Goal: Transaction & Acquisition: Purchase product/service

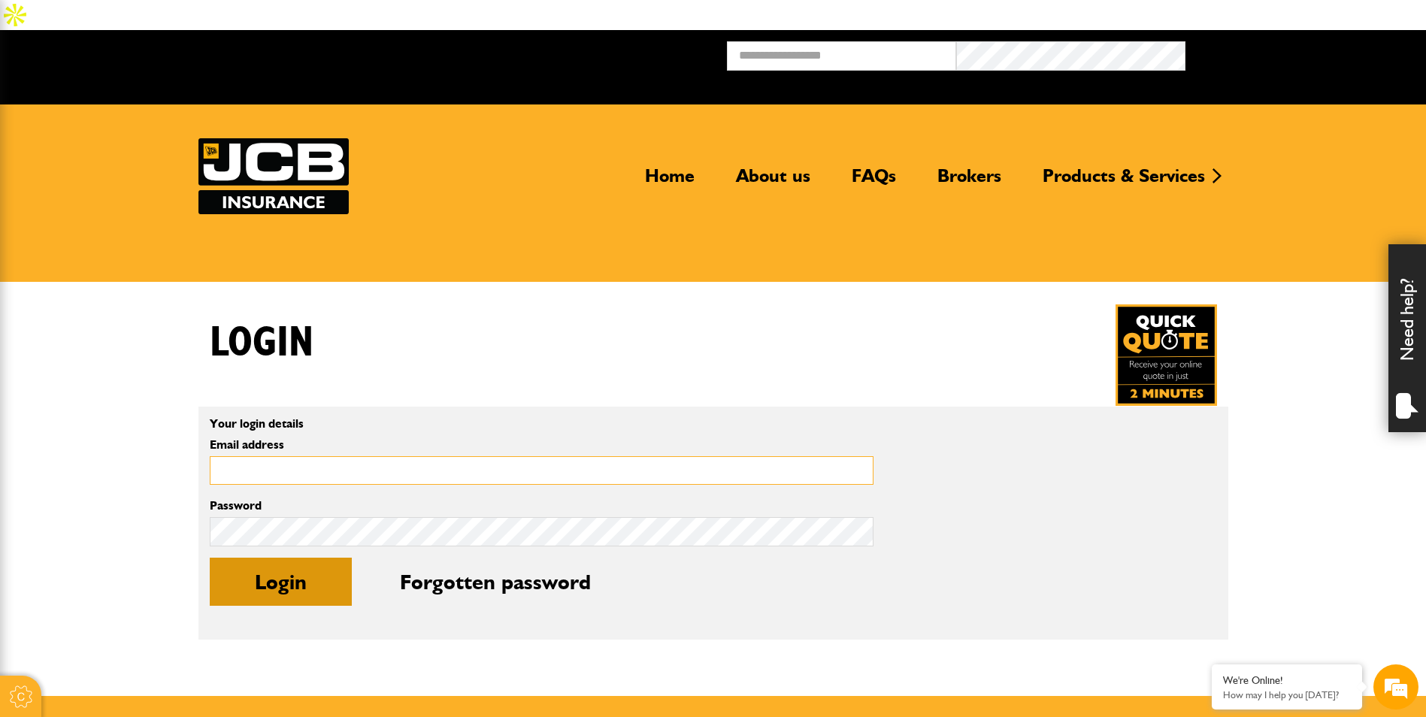
type input "**********"
click at [307, 558] on button "Login" at bounding box center [281, 582] width 142 height 48
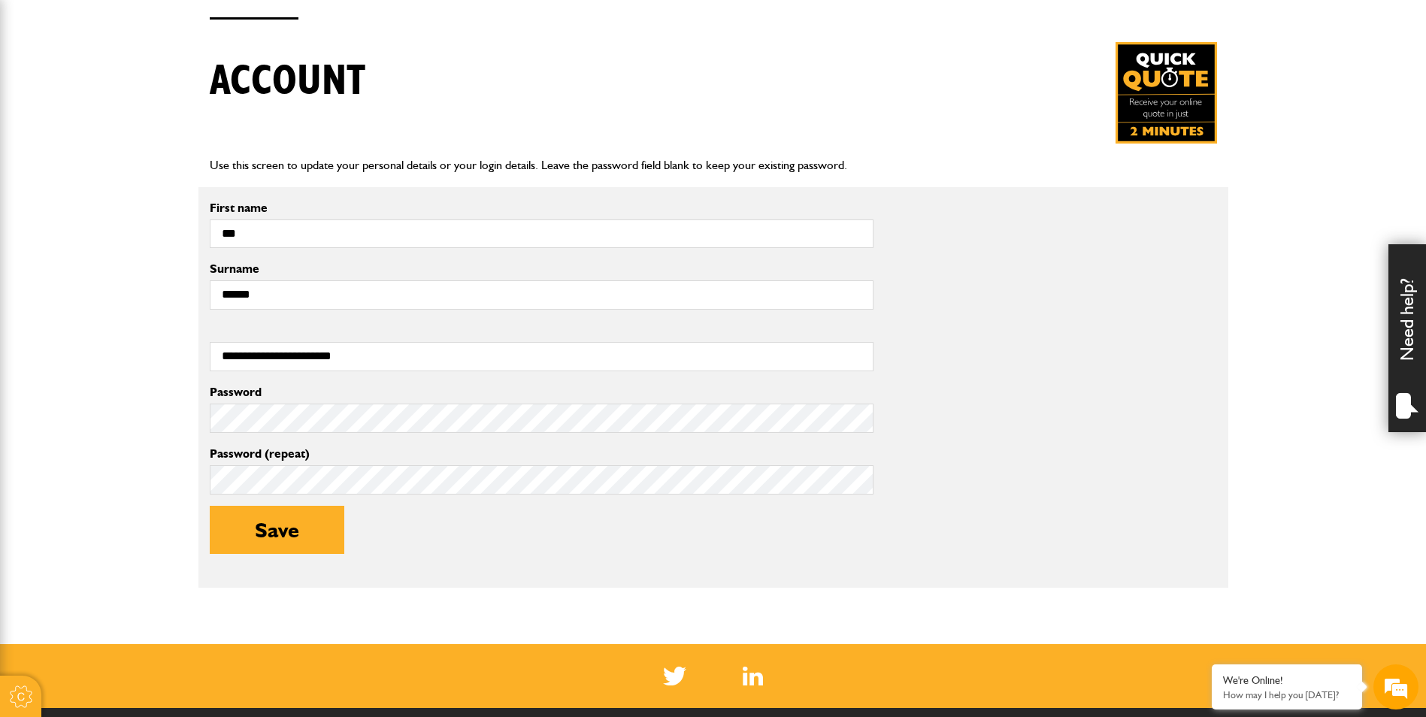
scroll to position [351, 0]
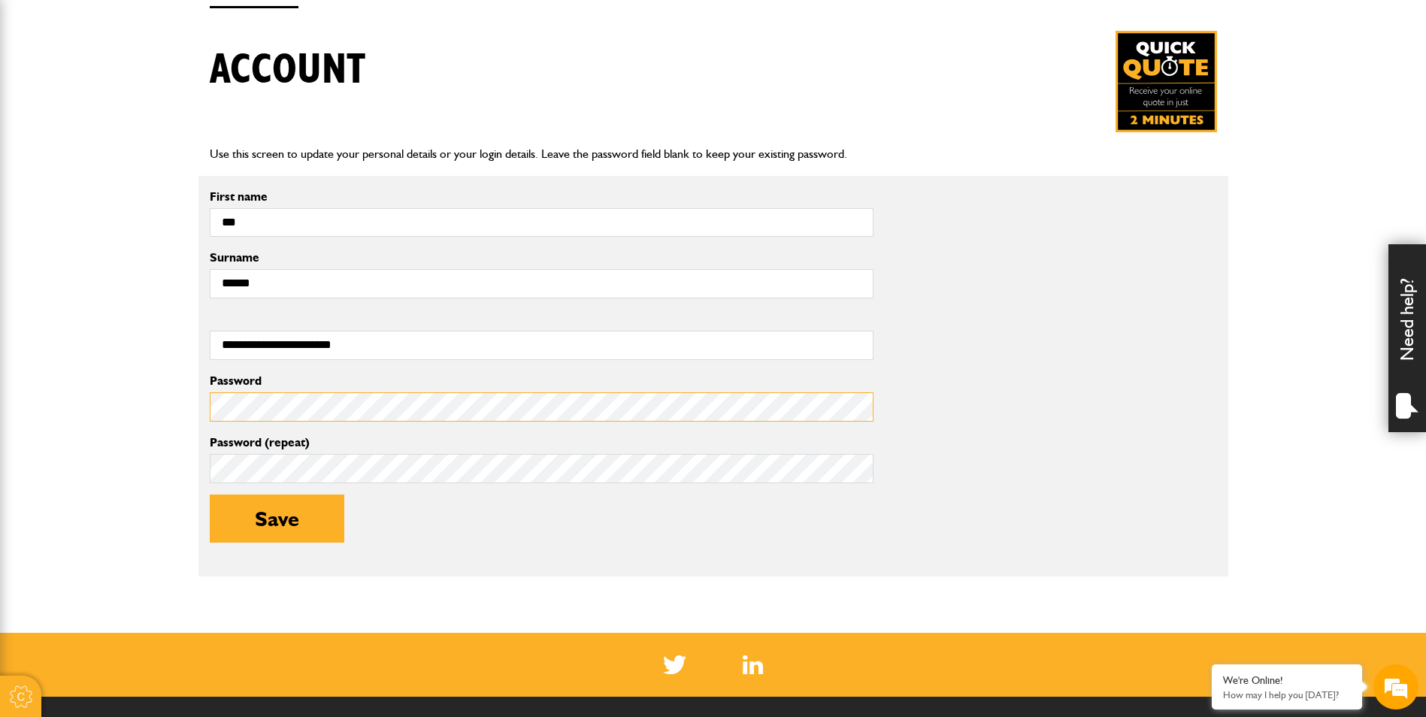
click at [208, 374] on div "Password Password (repeat) Save" at bounding box center [541, 468] width 686 height 194
click at [271, 453] on div "Password Password (repeat) Save" at bounding box center [541, 468] width 686 height 194
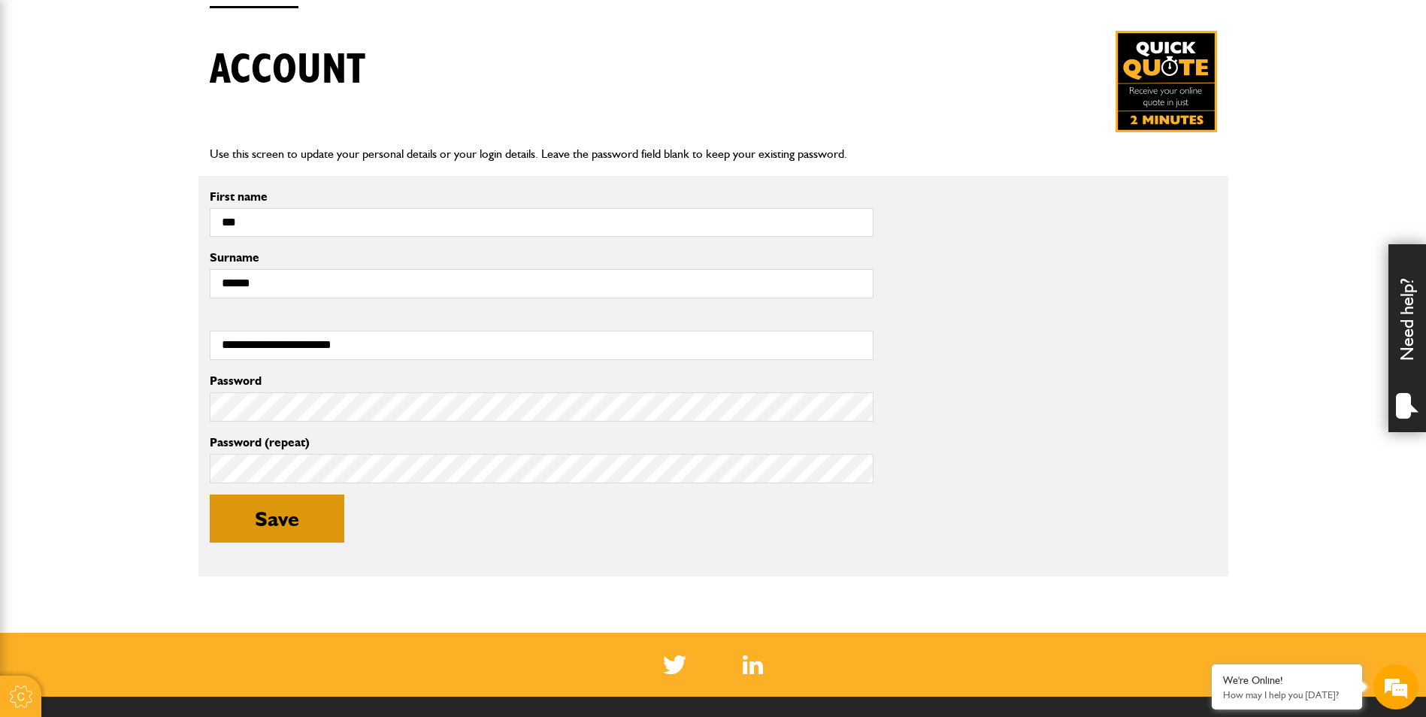
click at [243, 496] on button "Save" at bounding box center [277, 519] width 135 height 48
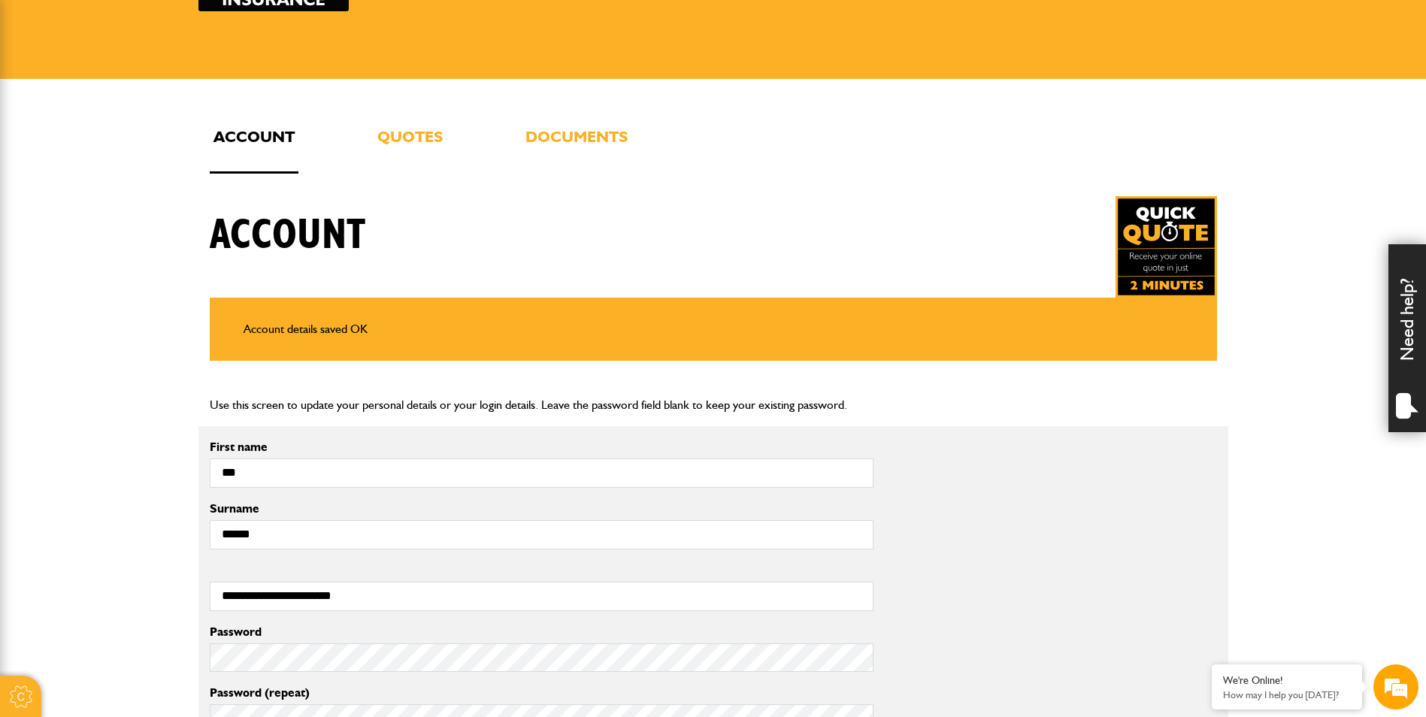
scroll to position [150, 0]
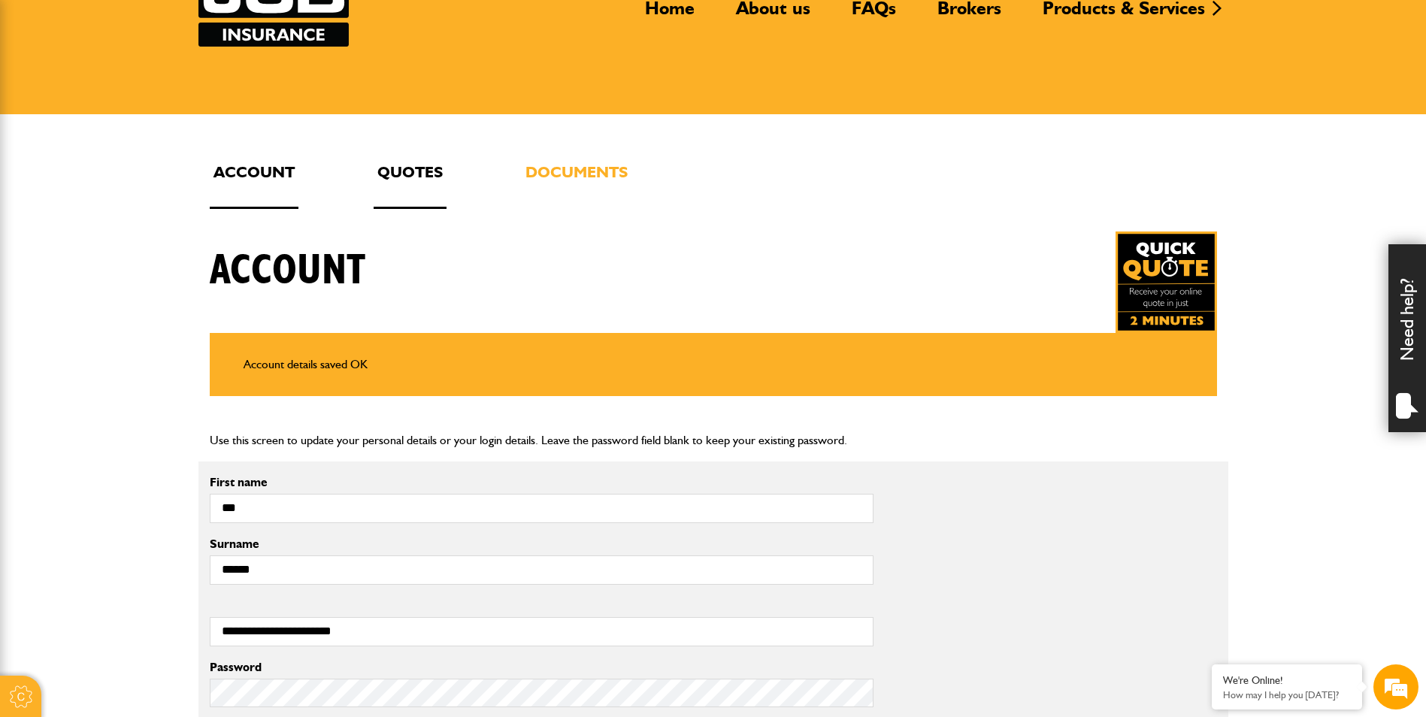
click at [435, 159] on link "Quotes" at bounding box center [410, 184] width 73 height 50
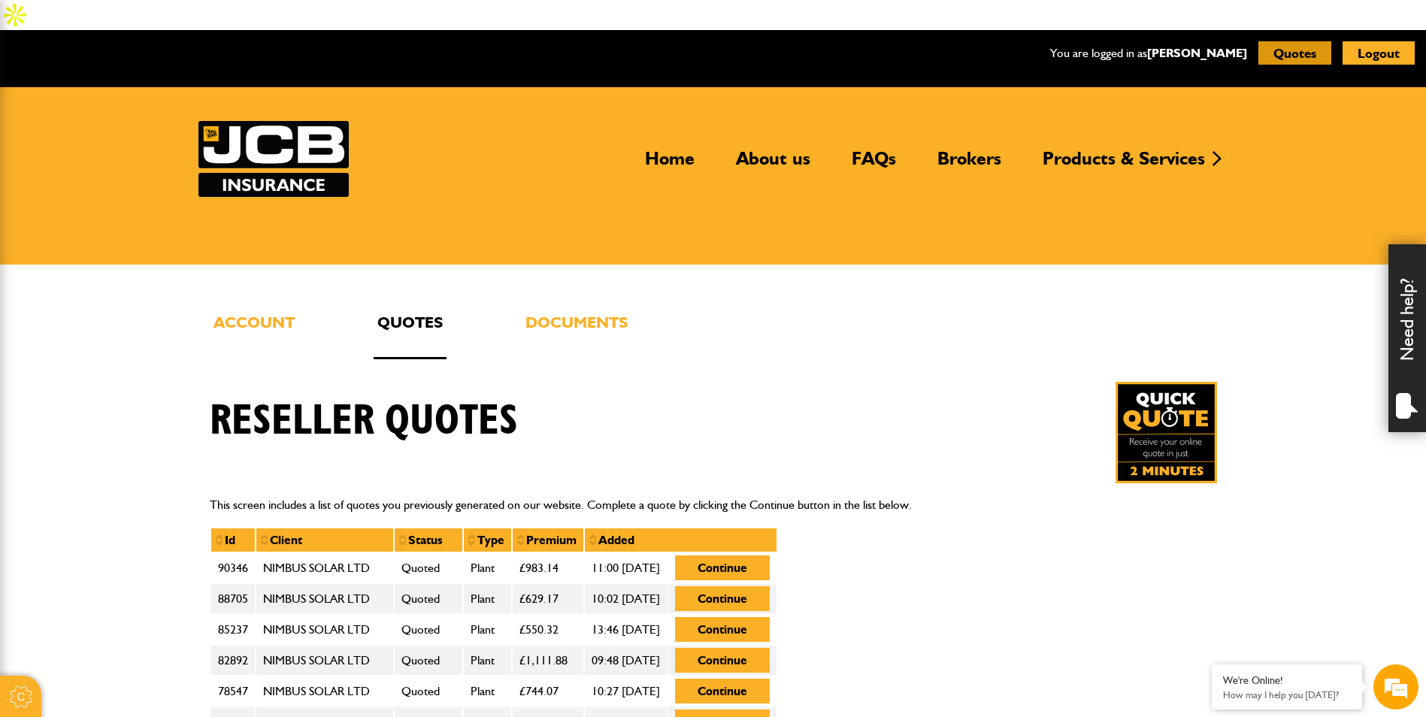
click at [1299, 41] on button "Quotes" at bounding box center [1294, 52] width 73 height 23
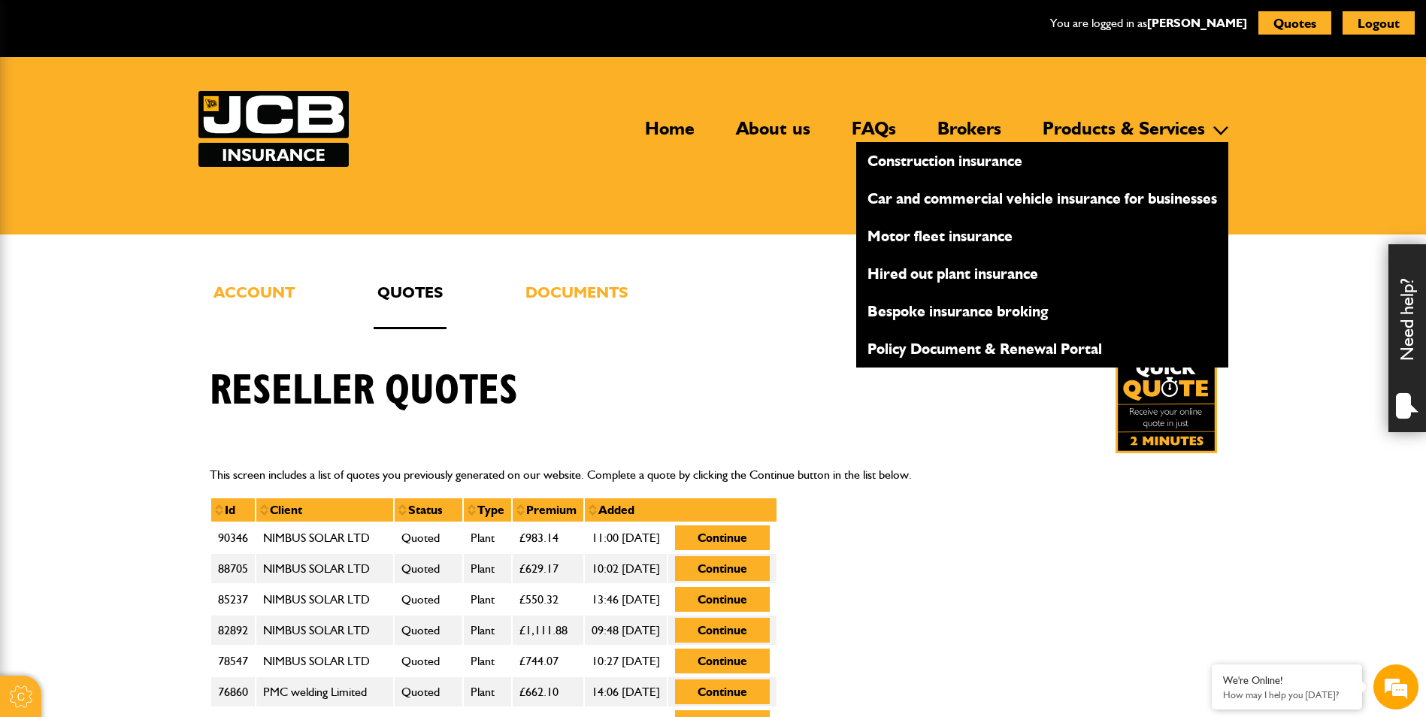
click at [1154, 149] on li "Construction insurance" at bounding box center [1042, 161] width 372 height 38
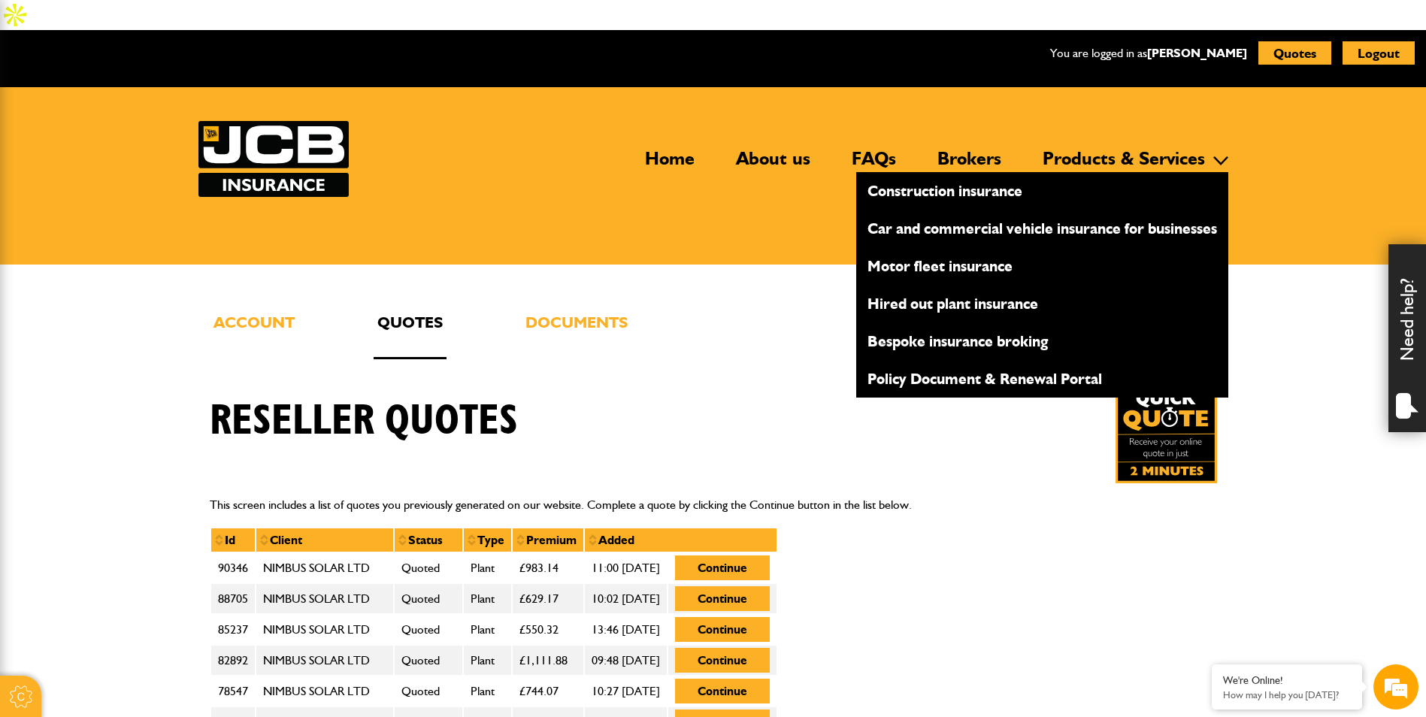
click at [910, 178] on link "Construction insurance" at bounding box center [1042, 191] width 372 height 26
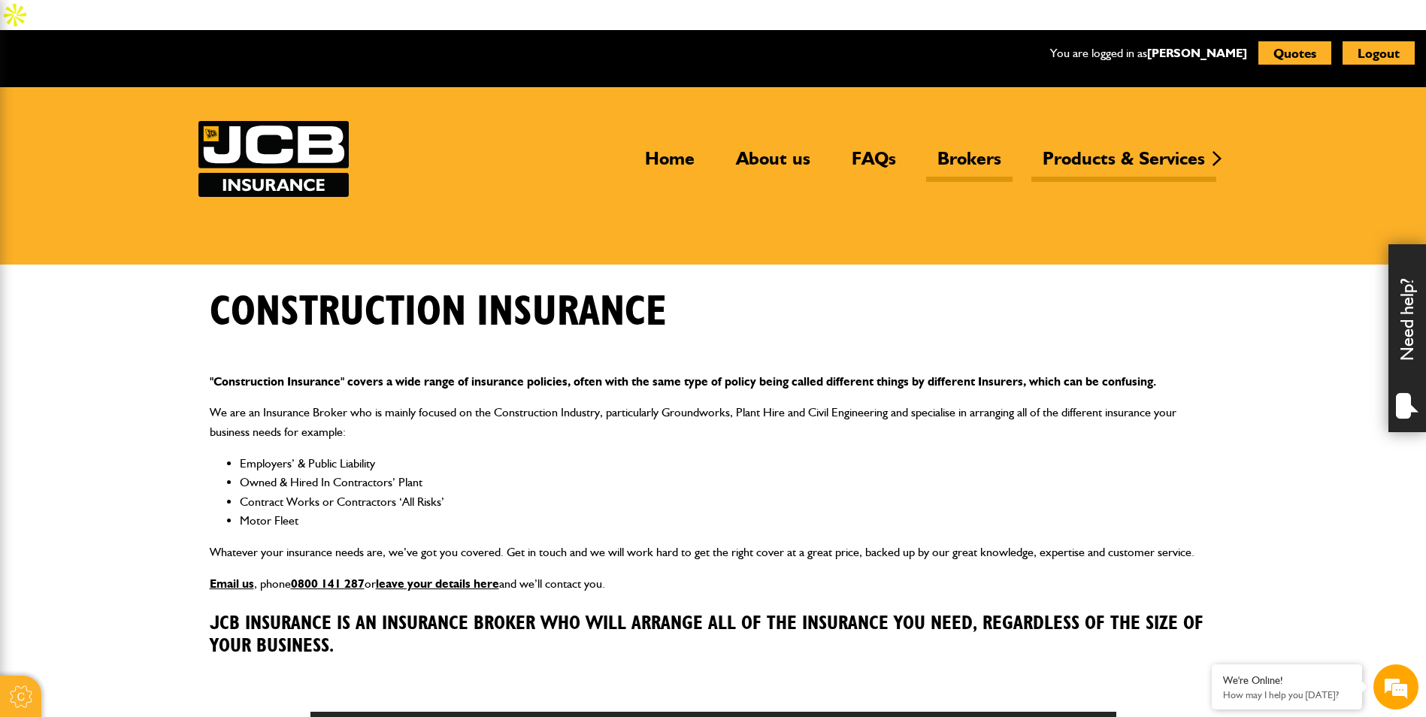
click at [966, 147] on link "Brokers" at bounding box center [969, 164] width 86 height 35
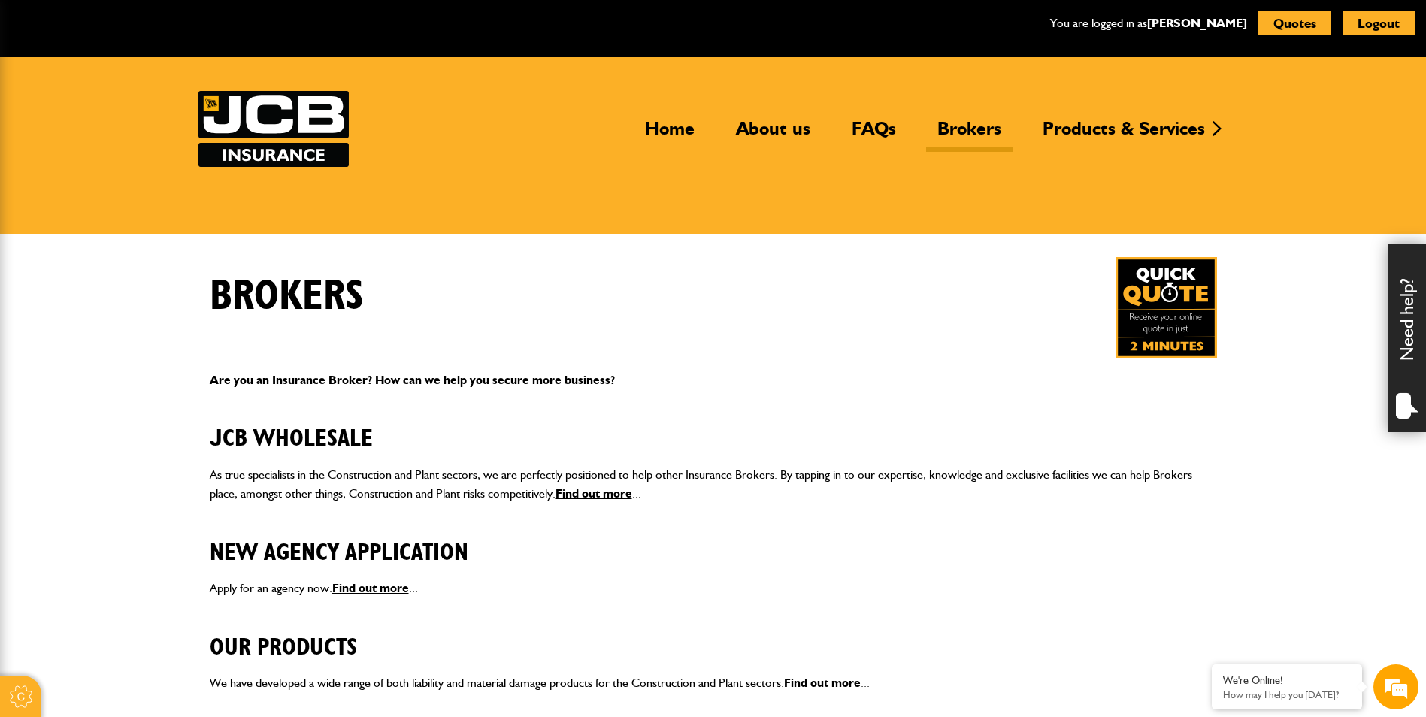
click at [966, 126] on link "Brokers" at bounding box center [969, 134] width 86 height 35
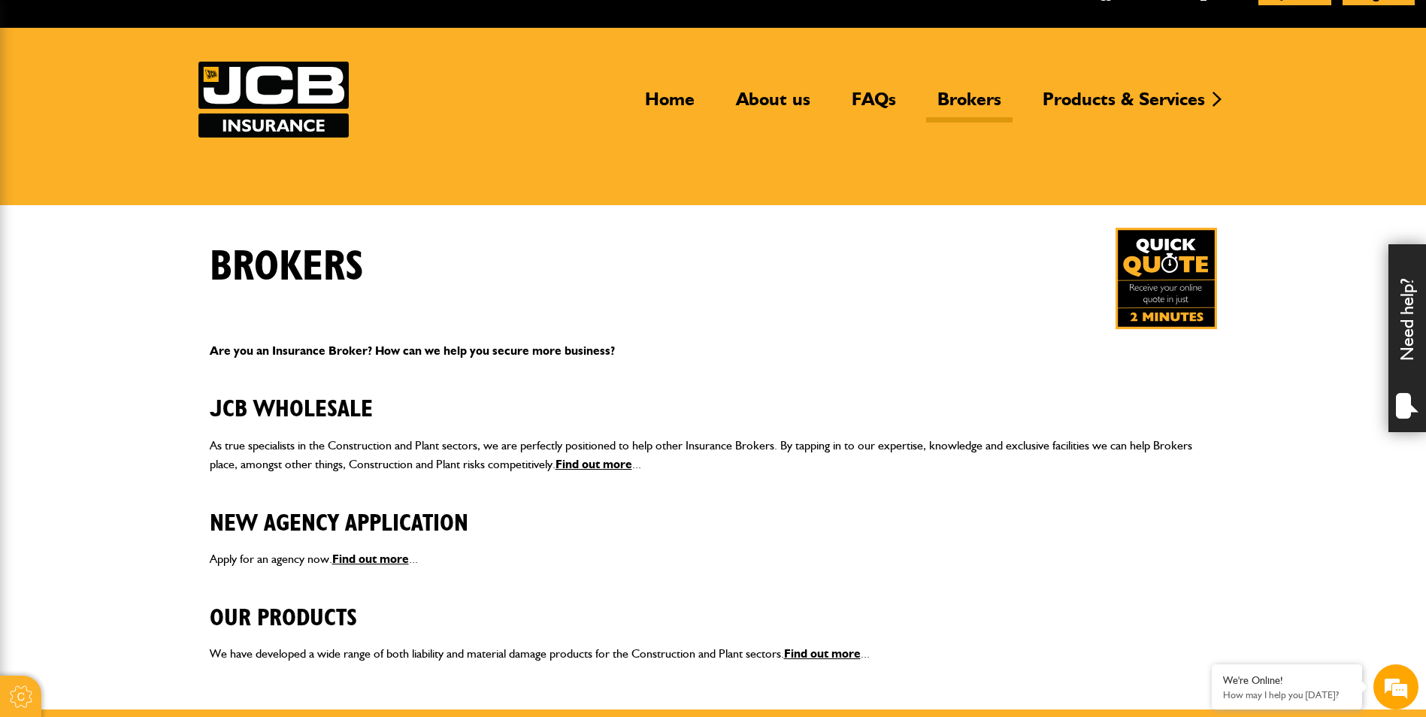
scroll to position [25, 0]
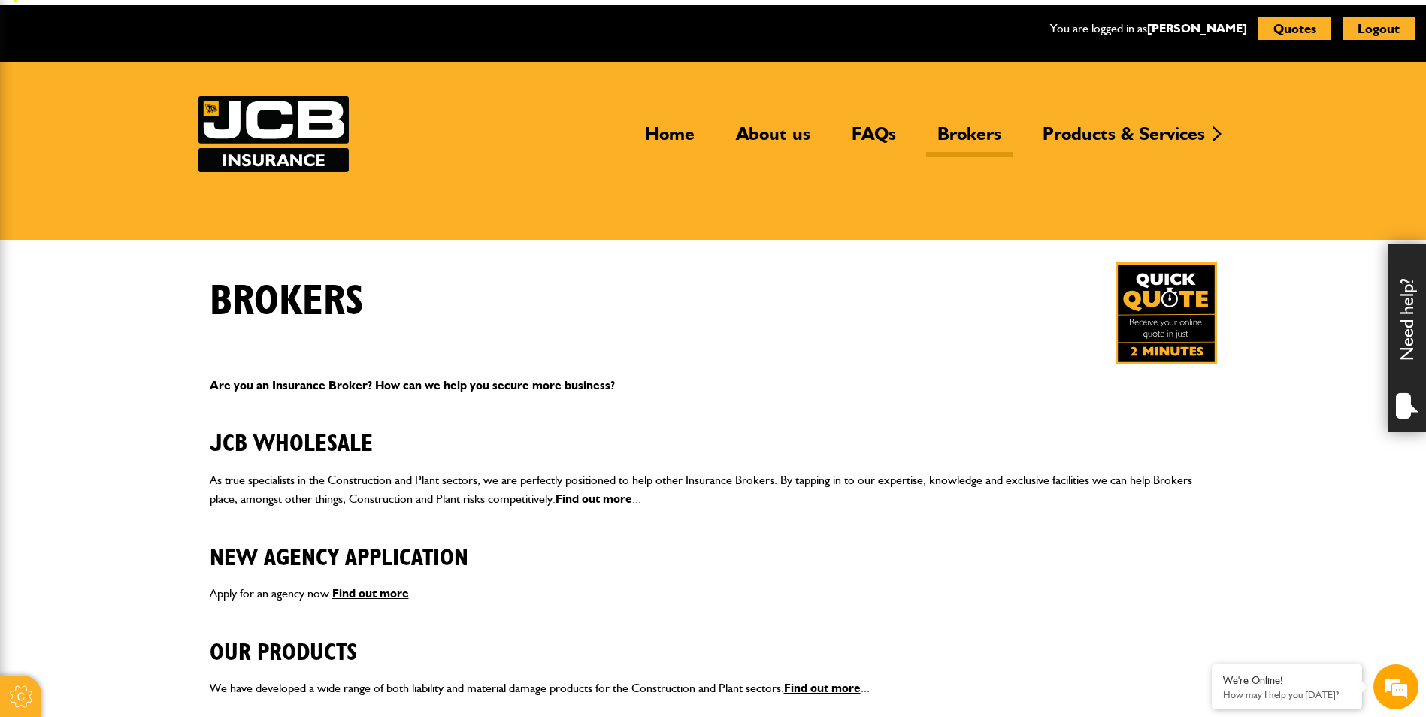
click at [1136, 287] on img at bounding box center [1165, 312] width 101 height 101
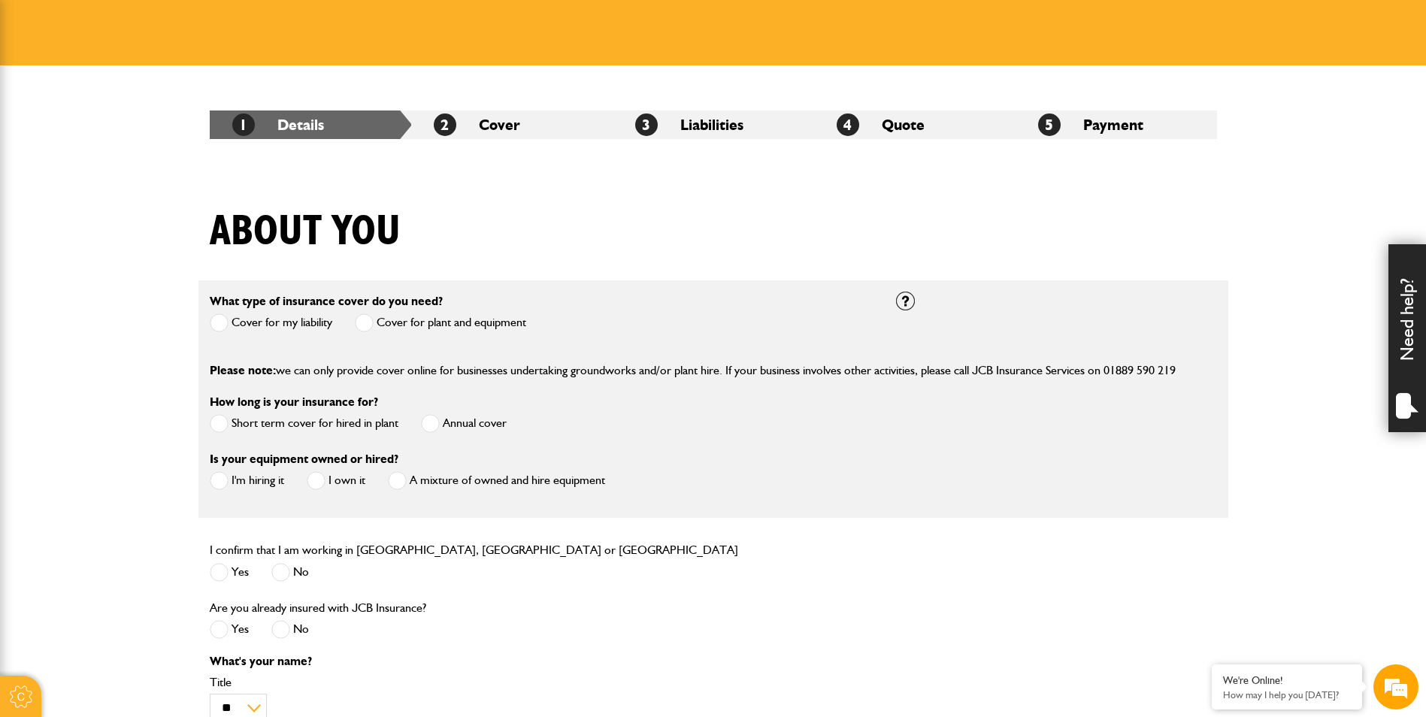
scroll to position [201, 0]
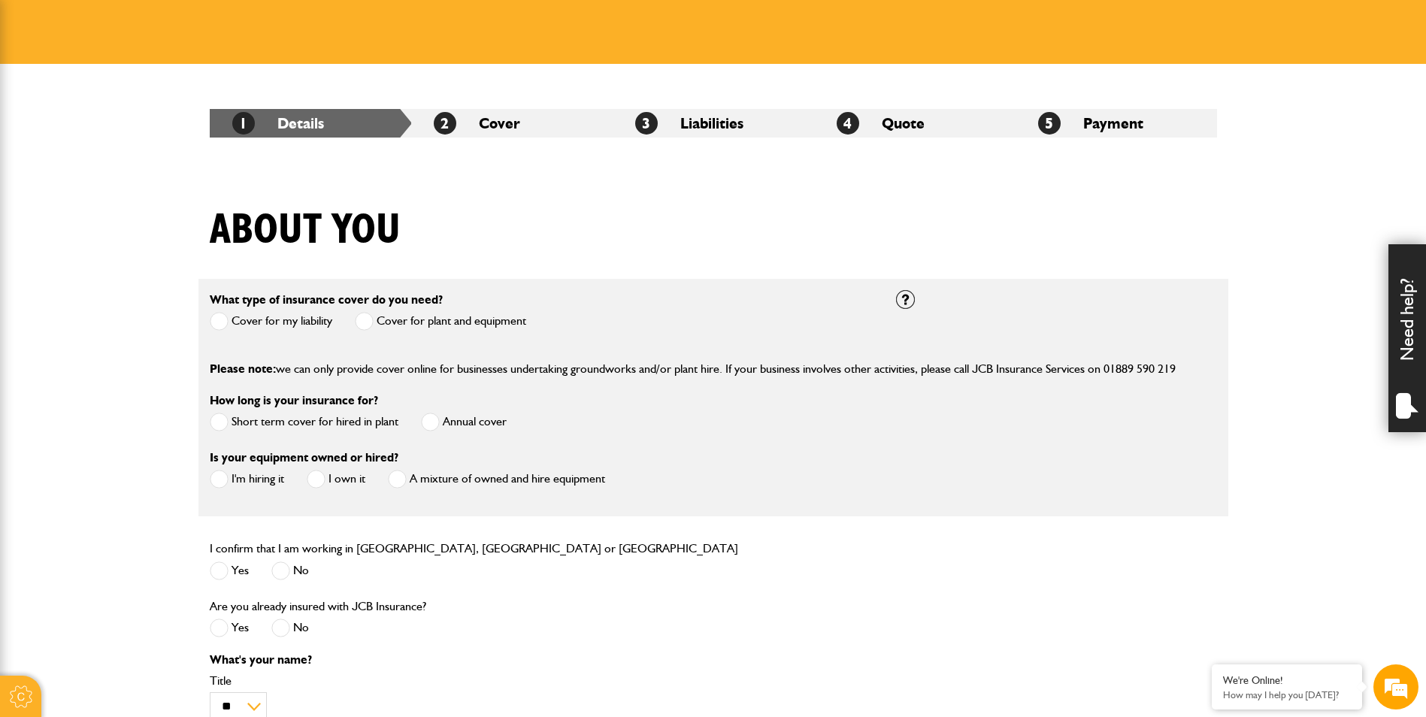
click at [228, 312] on span at bounding box center [219, 321] width 19 height 19
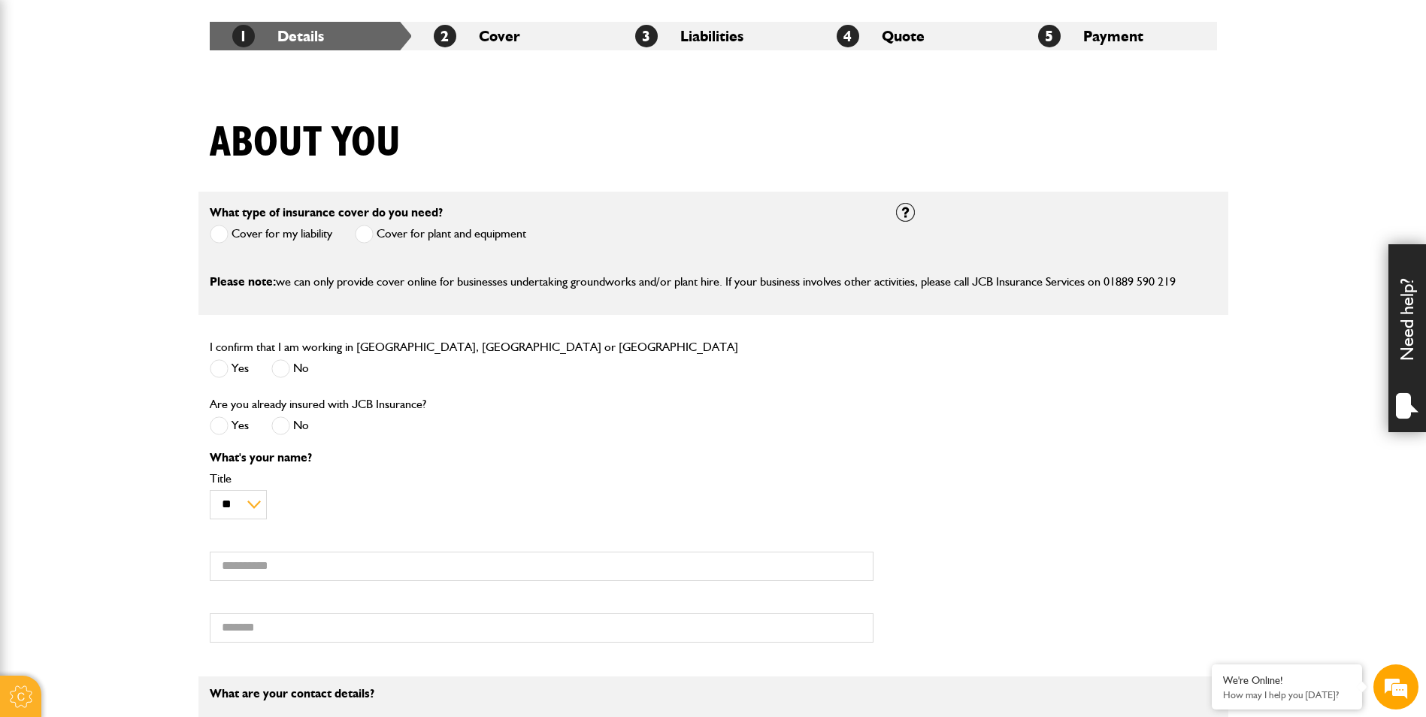
scroll to position [301, 0]
